Goal: Information Seeking & Learning: Learn about a topic

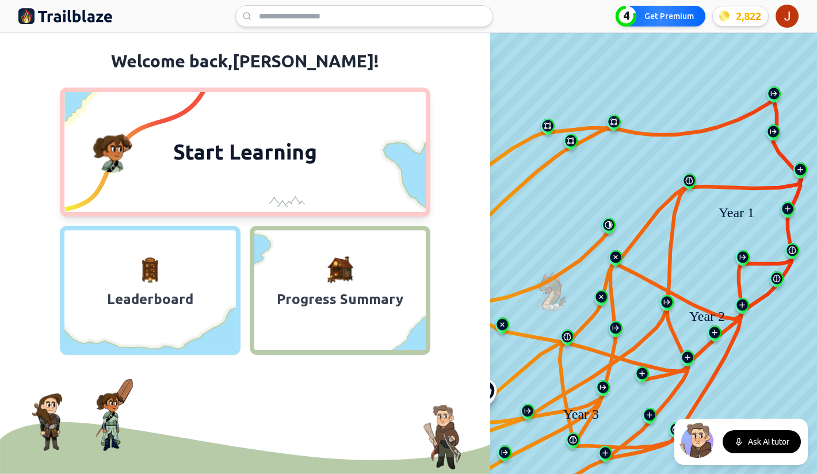
click at [308, 142] on span "Start Learning" at bounding box center [245, 152] width 158 height 28
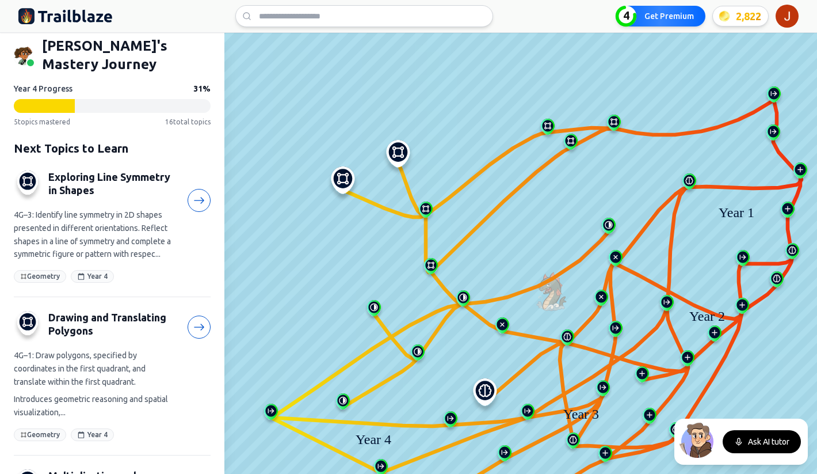
click at [344, 184] on img at bounding box center [343, 183] width 37 height 35
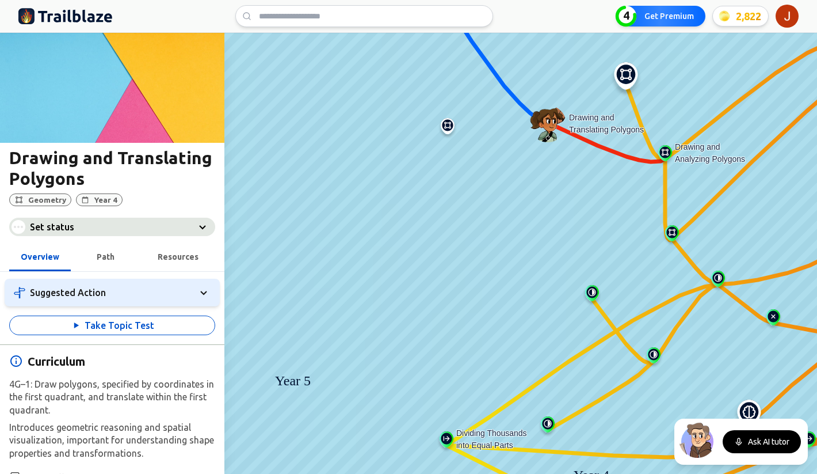
click at [447, 438] on img at bounding box center [446, 441] width 18 height 21
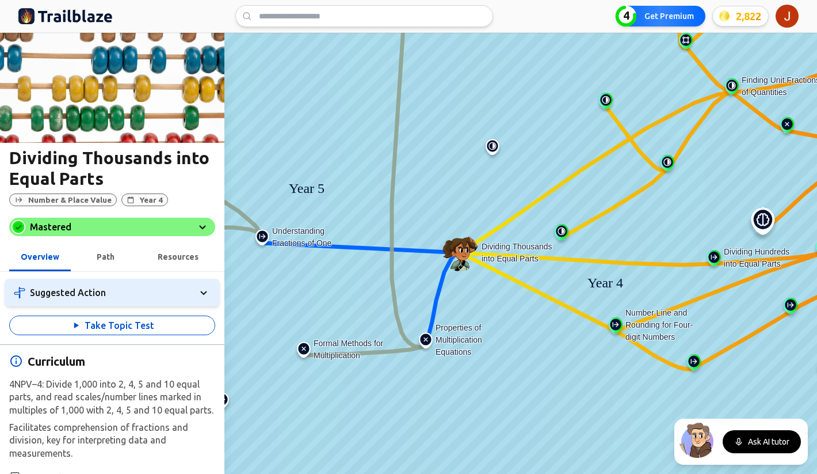
click at [303, 354] on img at bounding box center [304, 351] width 18 height 21
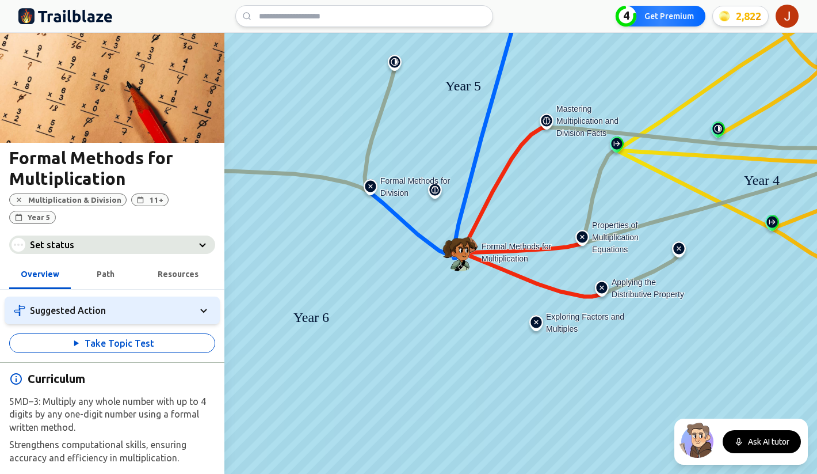
click at [537, 325] on img at bounding box center [536, 325] width 18 height 21
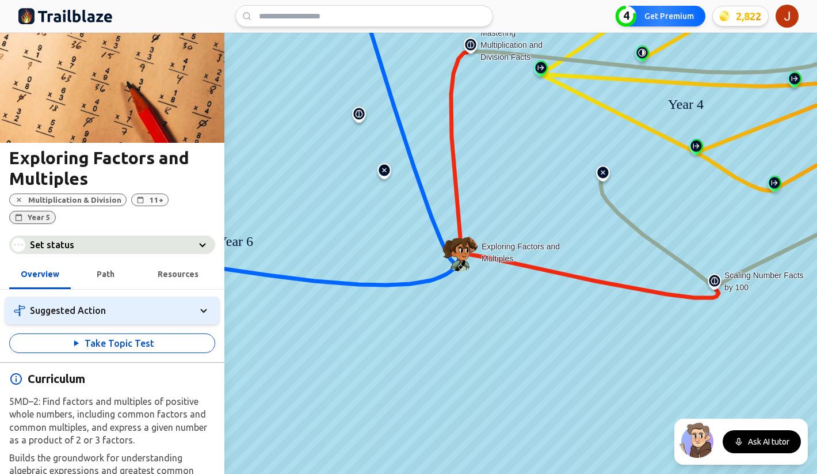
click at [51, 213] on span "Year 5" at bounding box center [39, 217] width 23 height 9
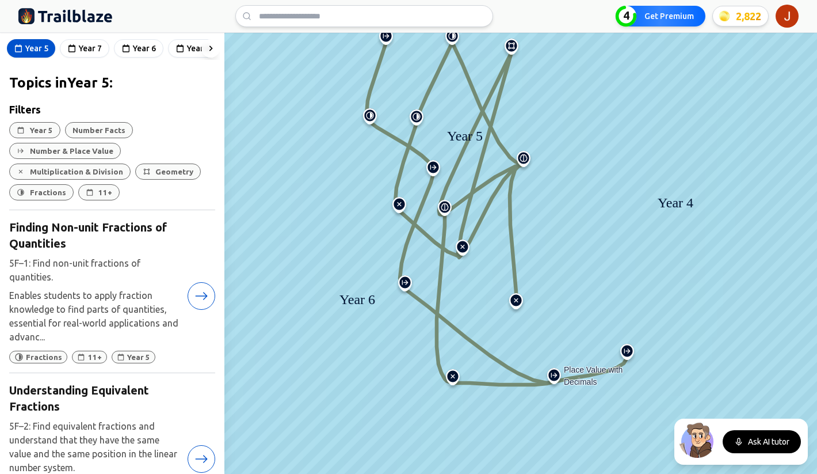
click at [554, 377] on img at bounding box center [554, 378] width 18 height 21
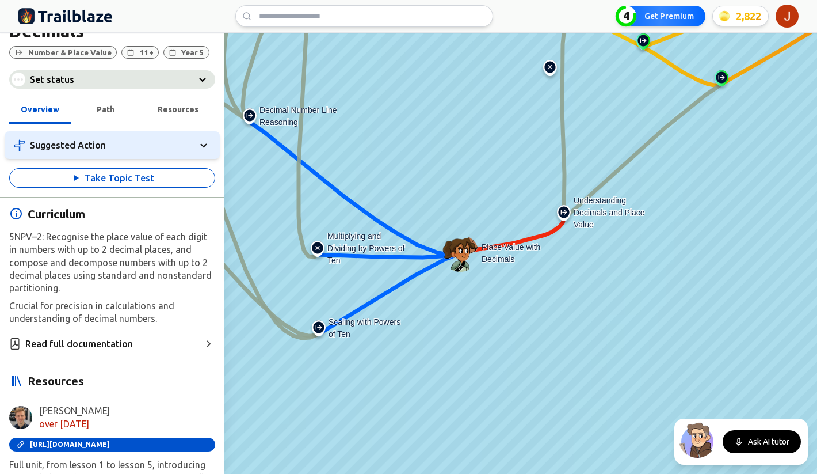
scroll to position [163, 0]
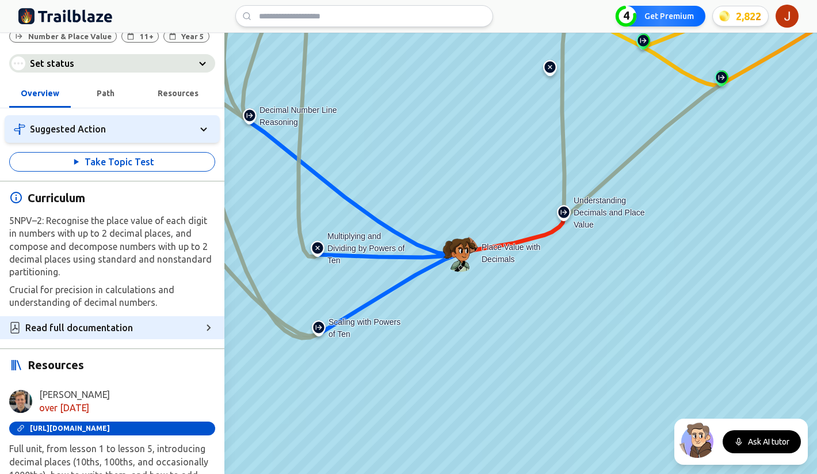
click at [132, 325] on div "Read full documentation" at bounding box center [112, 327] width 224 height 23
click at [566, 216] on img at bounding box center [564, 215] width 18 height 21
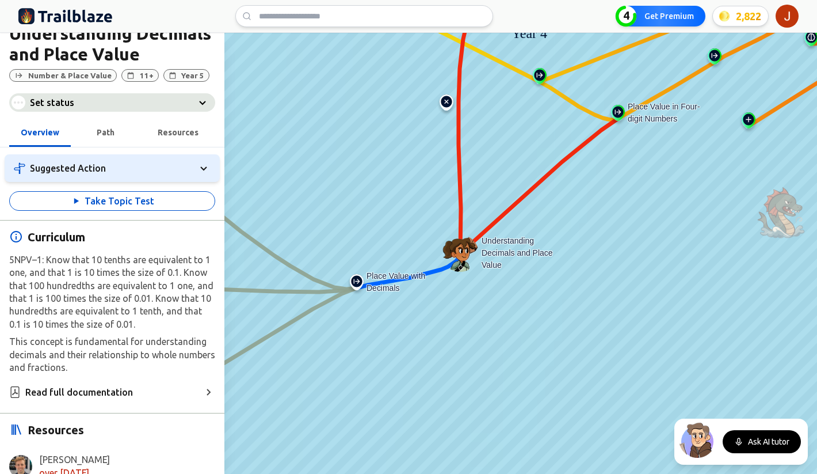
scroll to position [149, 0]
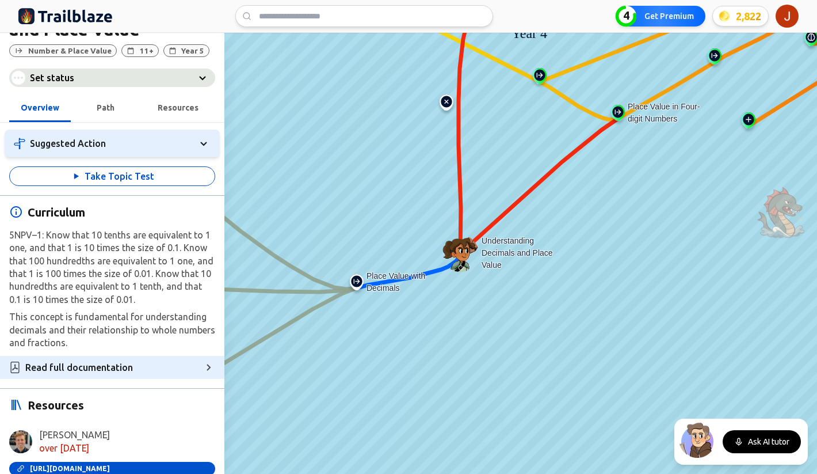
click at [96, 365] on span "Read full documentation" at bounding box center [79, 367] width 108 height 14
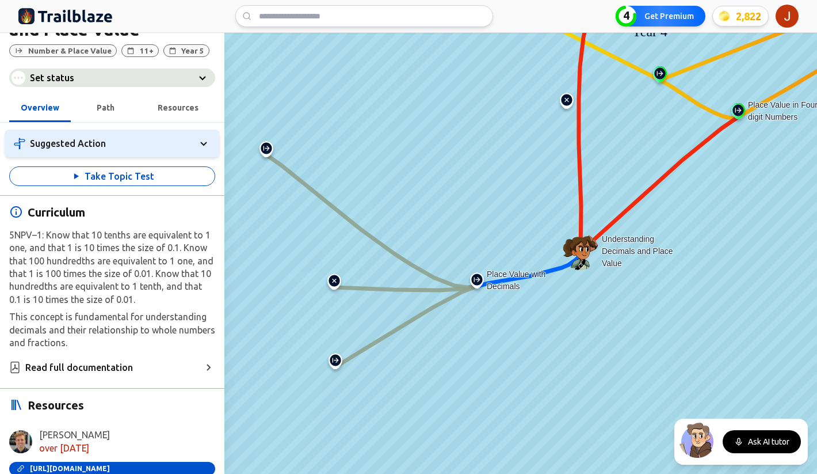
click at [480, 283] on img at bounding box center [477, 282] width 18 height 21
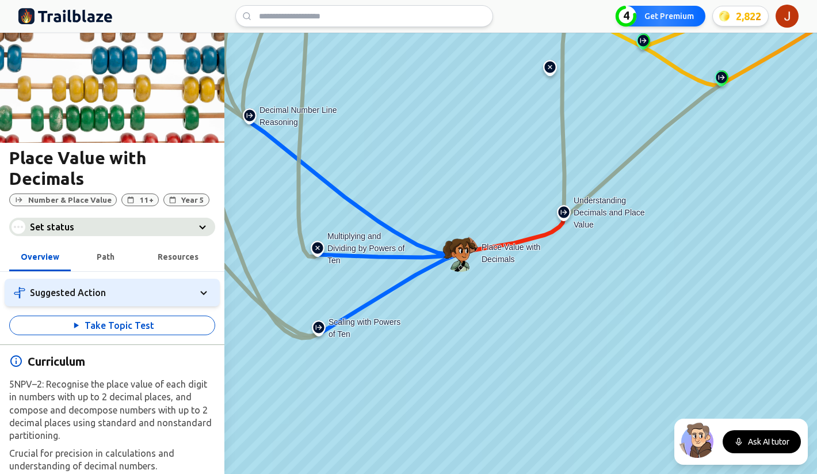
click at [318, 246] on img at bounding box center [317, 251] width 18 height 21
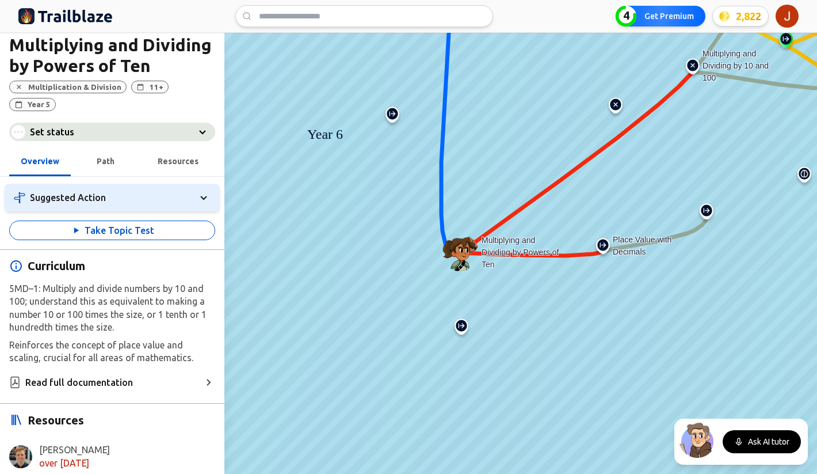
scroll to position [114, 0]
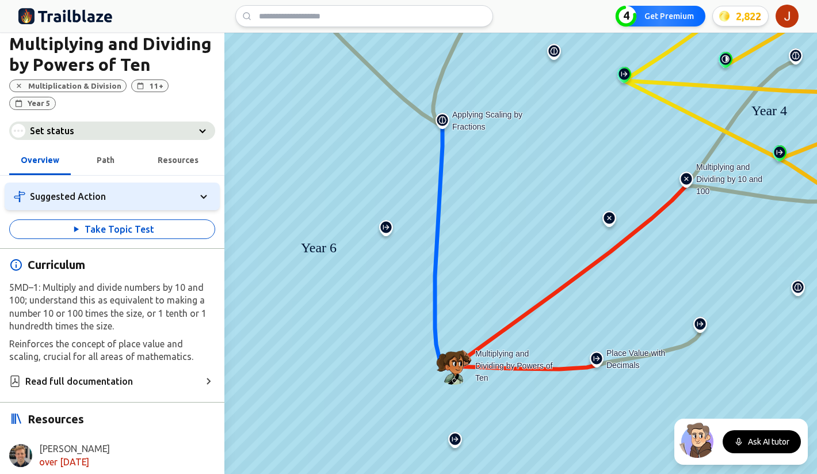
click at [448, 124] on img at bounding box center [442, 123] width 18 height 21
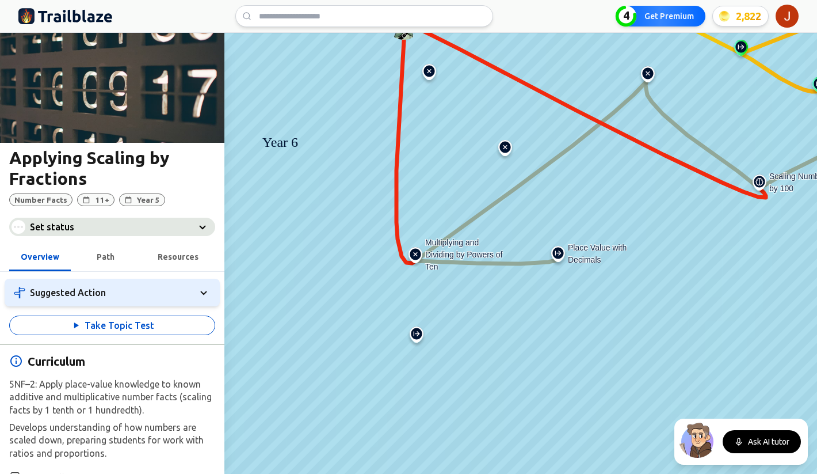
click at [553, 259] on img at bounding box center [558, 256] width 18 height 21
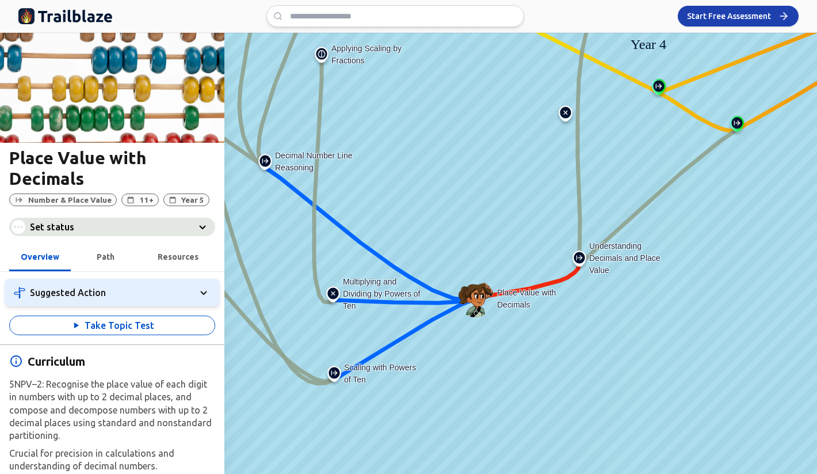
click at [327, 59] on img at bounding box center [321, 57] width 18 height 21
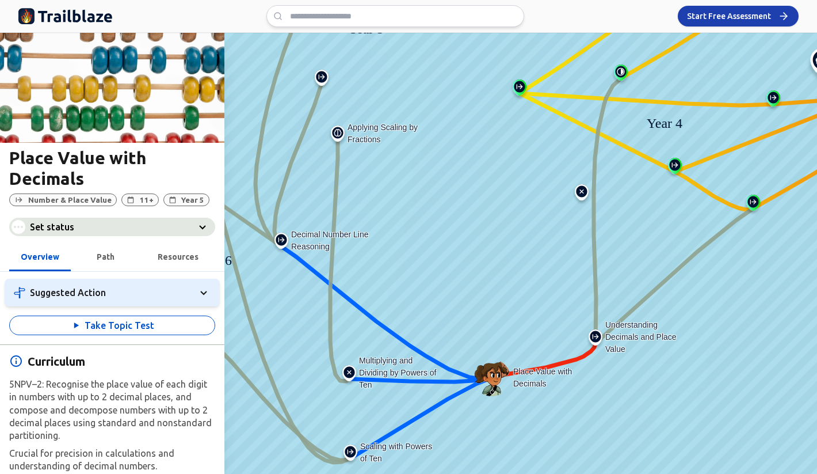
click at [339, 133] on img at bounding box center [338, 135] width 18 height 21
click at [338, 138] on img at bounding box center [338, 135] width 18 height 21
